Goal: Task Accomplishment & Management: Manage account settings

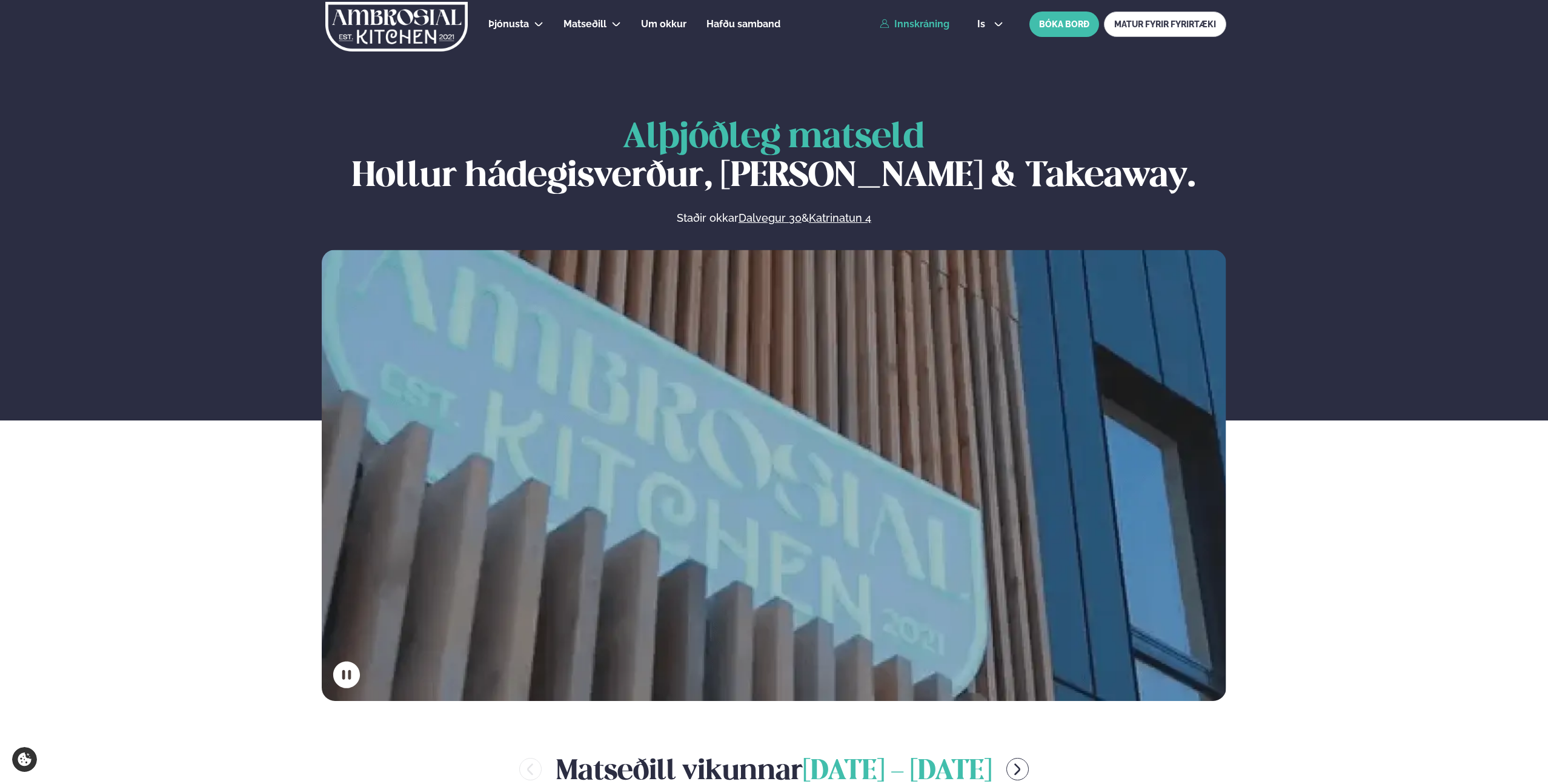
click at [913, 29] on link "Innskráning" at bounding box center [914, 24] width 70 height 11
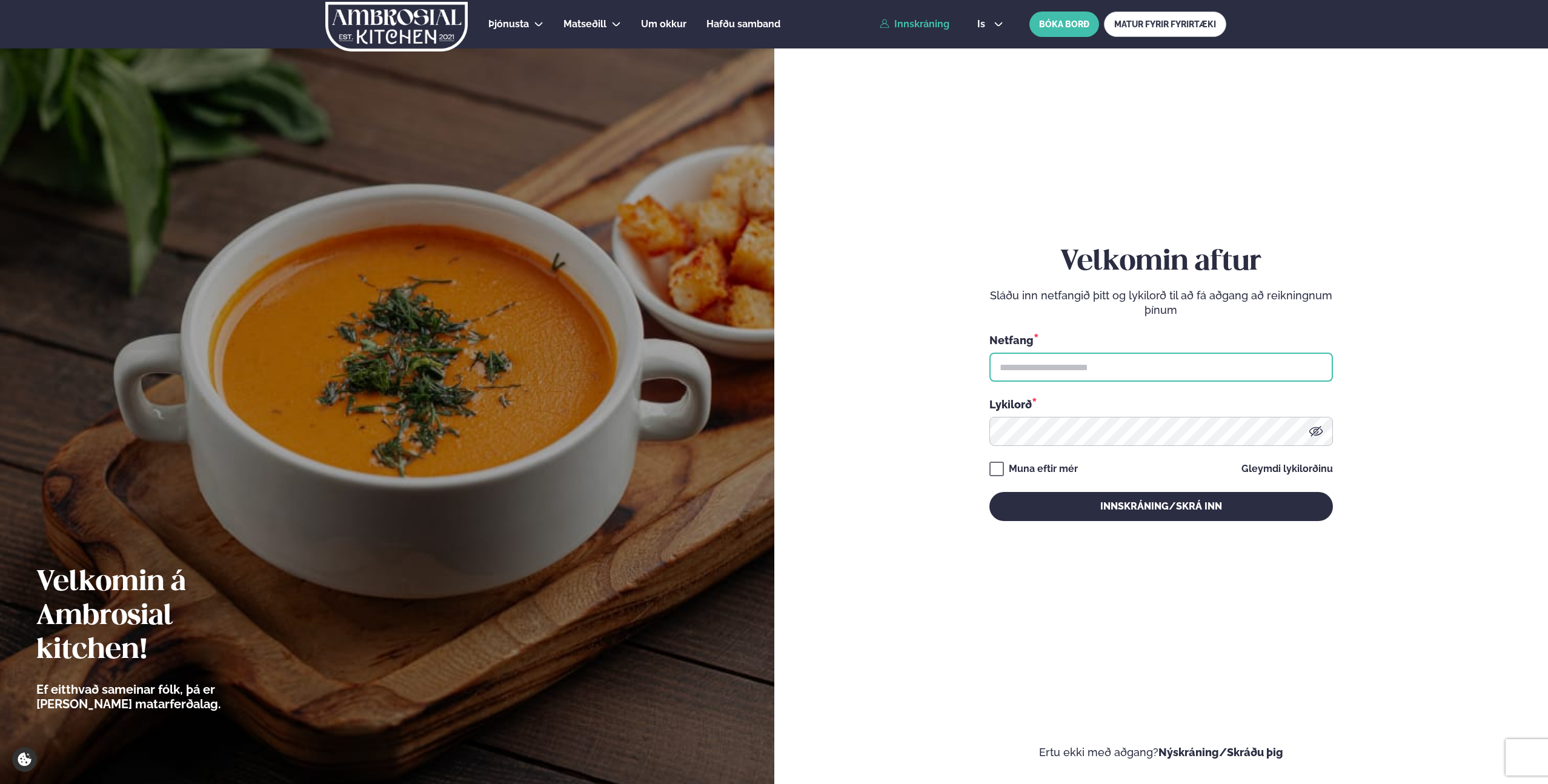
click at [1116, 374] on input "text" at bounding box center [1161, 367] width 343 height 29
type input "**********"
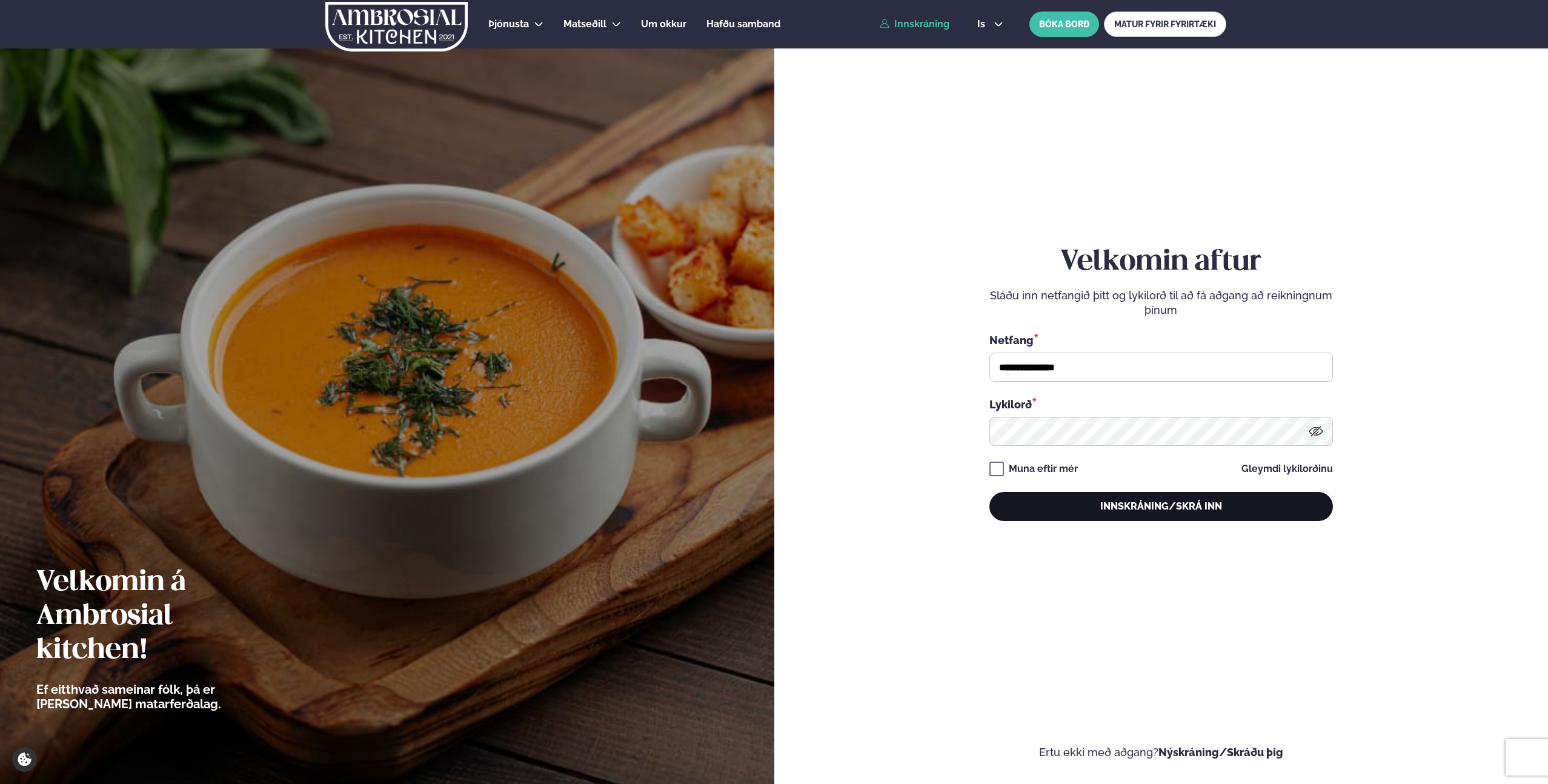
click at [1162, 505] on button "Innskráning/Skrá inn" at bounding box center [1161, 506] width 343 height 29
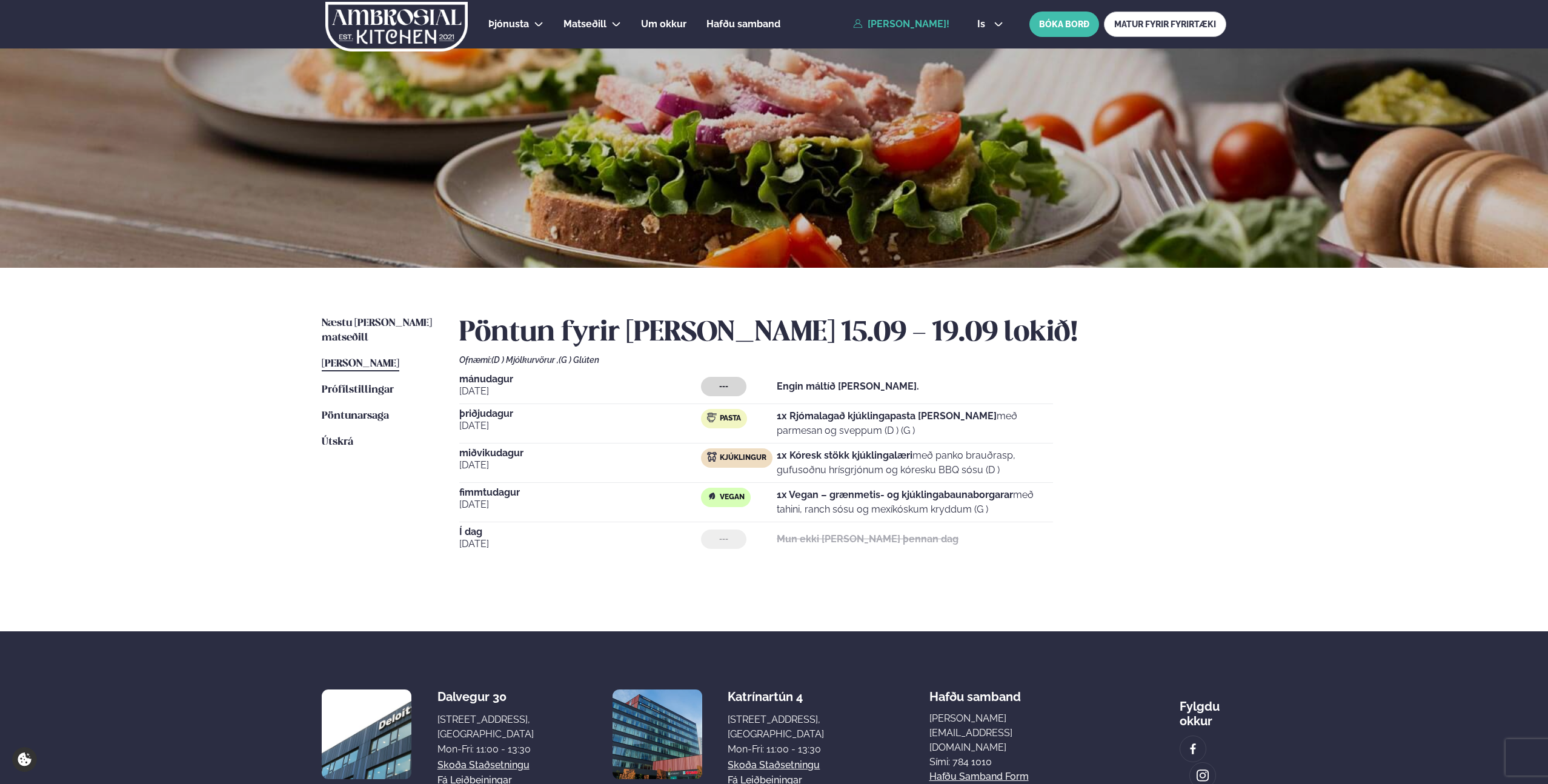
click at [337, 503] on ul "Næstu [PERSON_NAME] matseðill Næsta vika [PERSON_NAME] matseðill [PERSON_NAME] …" at bounding box center [378, 451] width 113 height 271
click at [355, 325] on span "Næstu [PERSON_NAME] matseðill" at bounding box center [377, 330] width 110 height 25
